Goal: Task Accomplishment & Management: Manage account settings

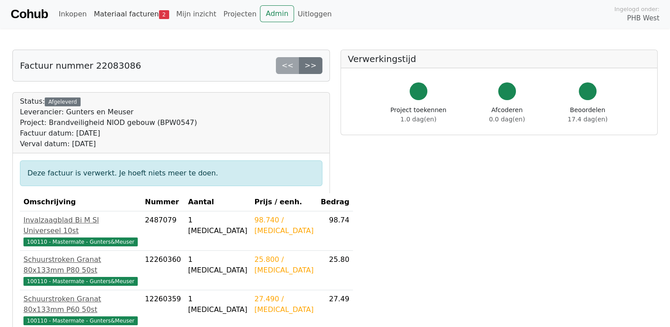
click at [110, 14] on link "Materiaal facturen 2" at bounding box center [131, 14] width 82 height 18
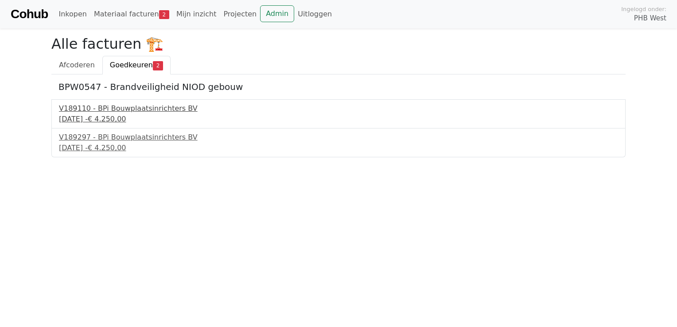
click at [111, 107] on div "V189110 - BPi Bouwplaatsinrichters BV" at bounding box center [338, 108] width 559 height 11
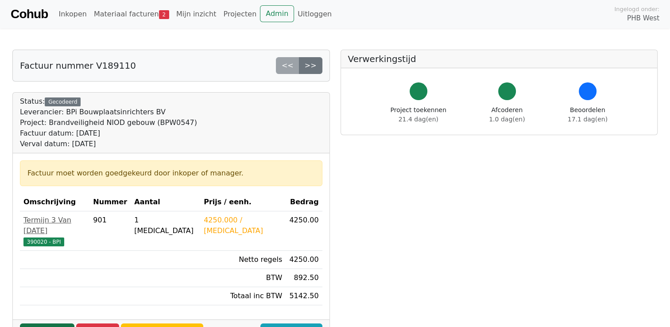
click at [49, 323] on link "Goedkeuren" at bounding box center [47, 331] width 54 height 17
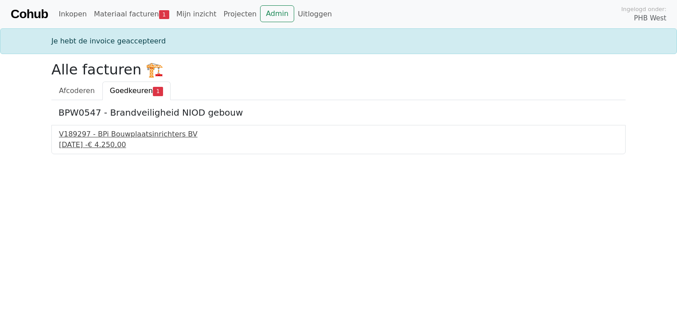
click at [102, 135] on div "V189297 - BPi Bouwplaatsinrichters BV" at bounding box center [338, 134] width 559 height 11
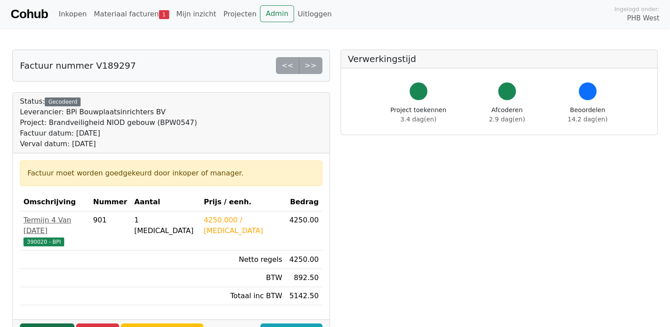
click at [50, 323] on link "Goedkeuren" at bounding box center [47, 331] width 54 height 17
